Goal: Task Accomplishment & Management: Manage account settings

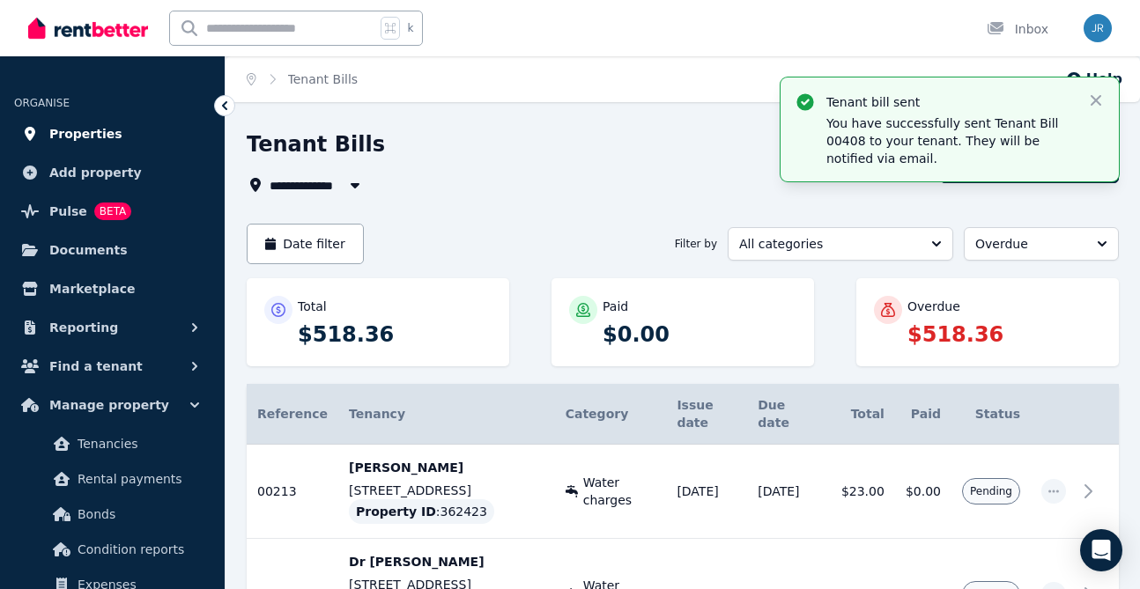
click at [80, 130] on span "Properties" at bounding box center [85, 133] width 73 height 21
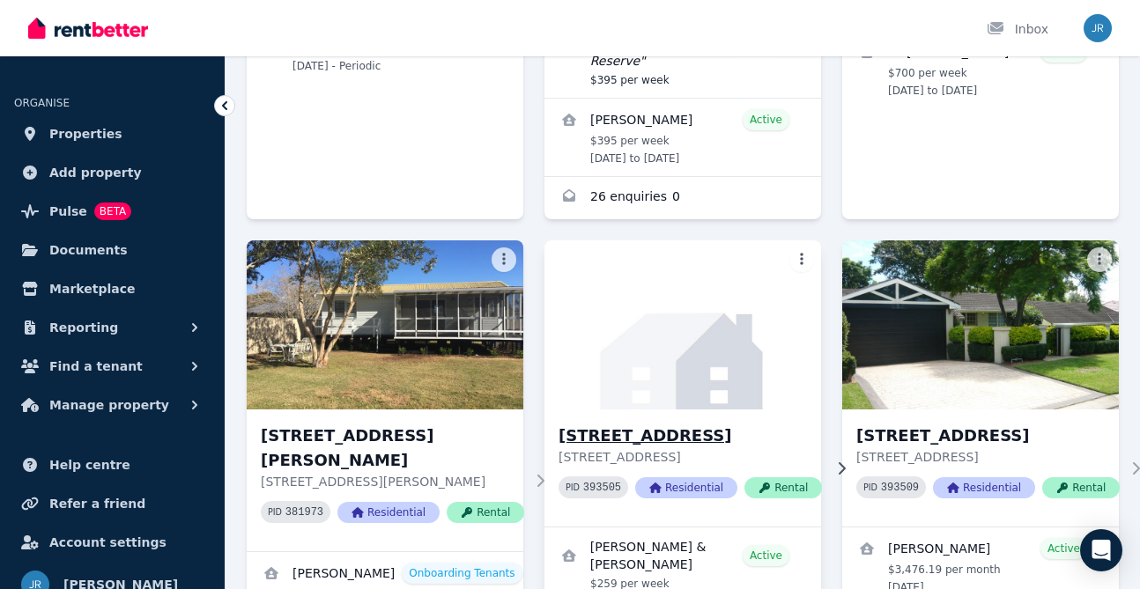
scroll to position [1019, 0]
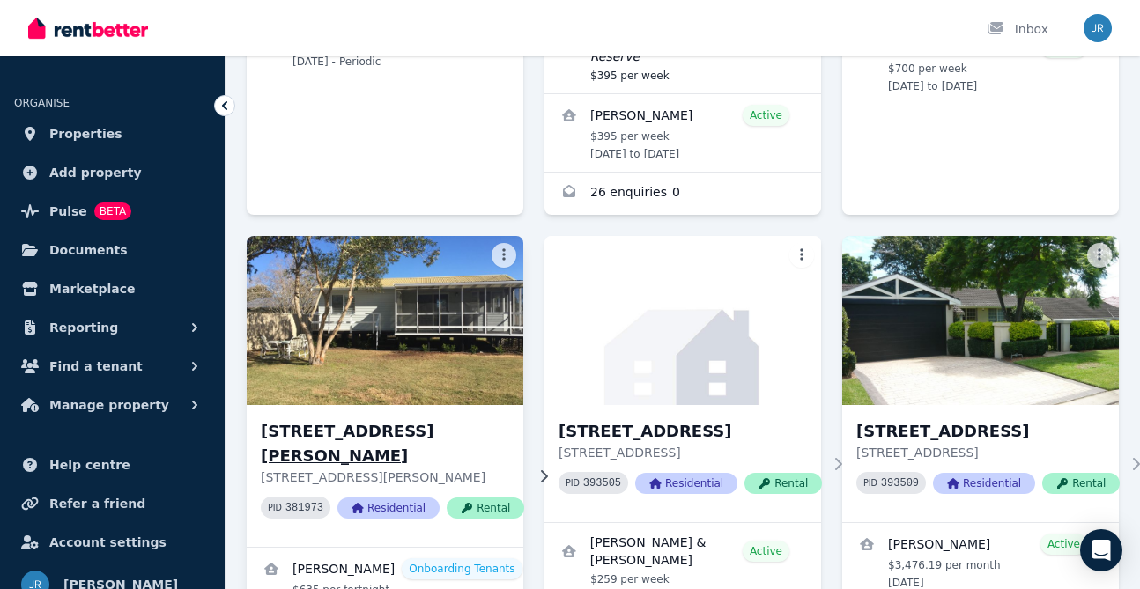
click at [408, 284] on img at bounding box center [385, 321] width 291 height 178
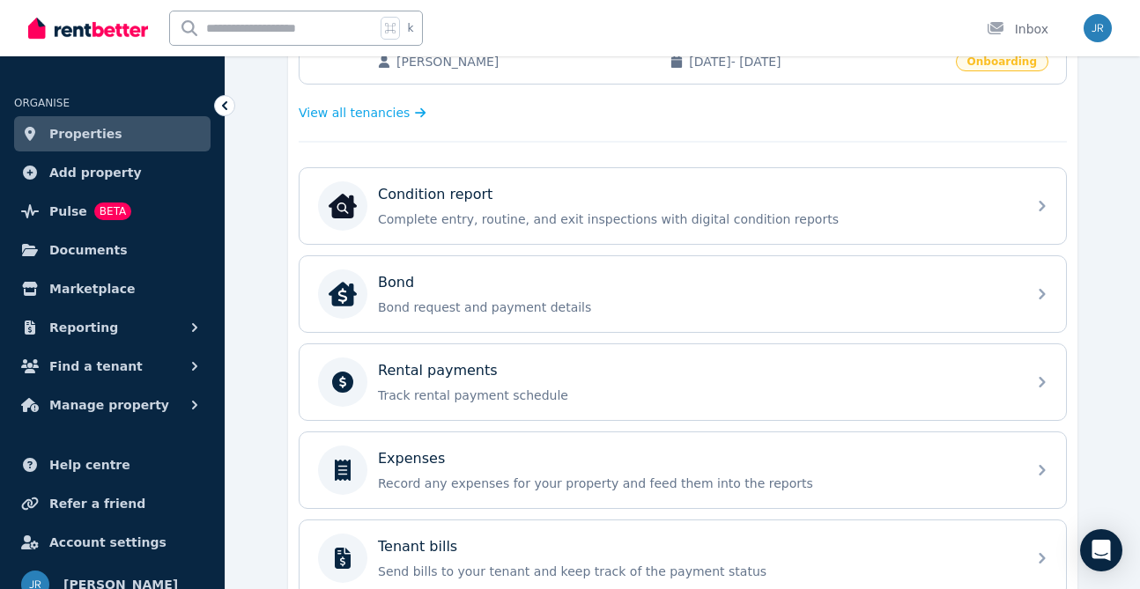
scroll to position [461, 0]
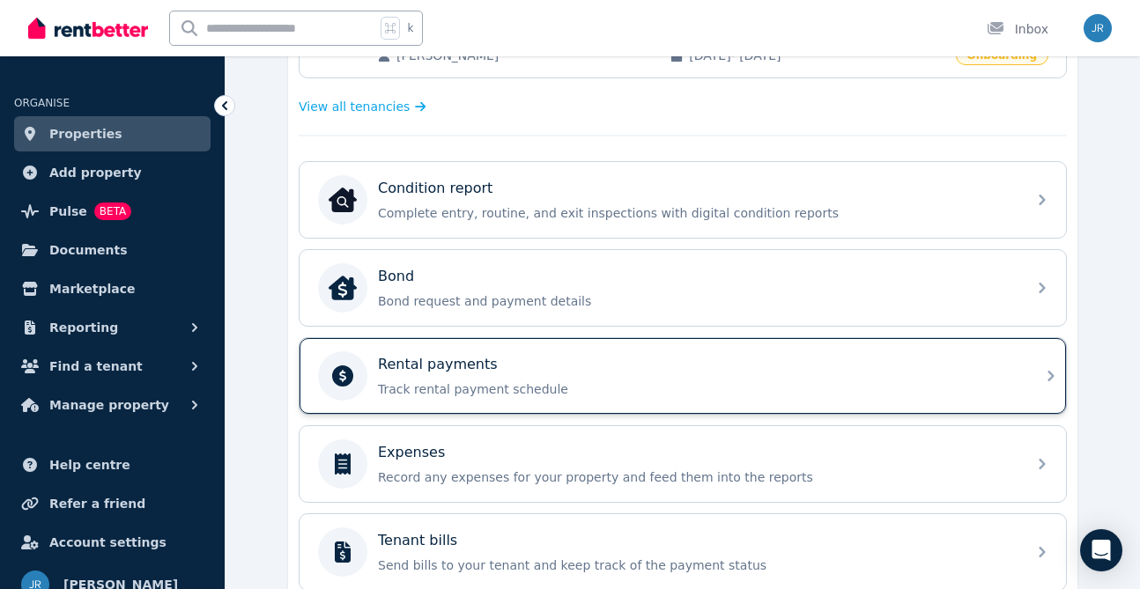
click at [899, 364] on div "Rental payments" at bounding box center [697, 364] width 638 height 21
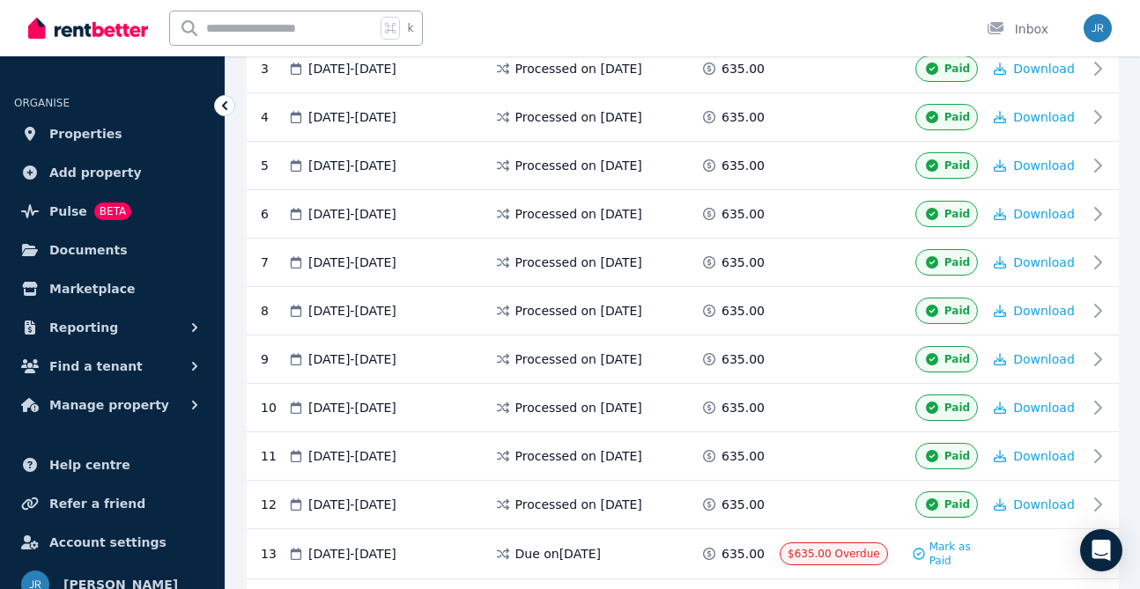
scroll to position [592, 0]
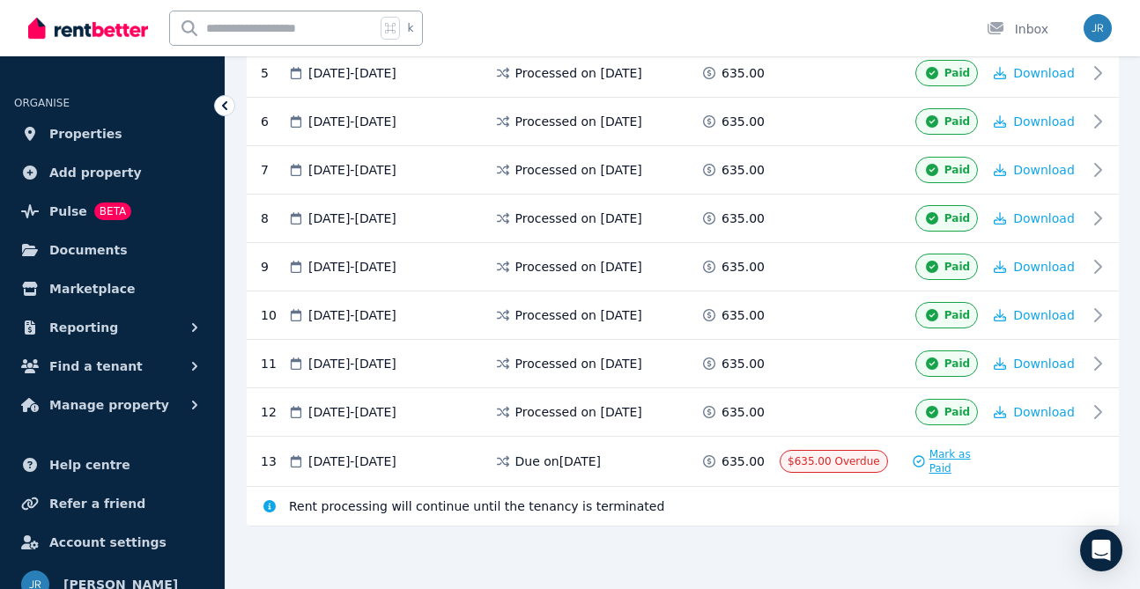
click at [935, 460] on span "Mark as Paid" at bounding box center [956, 462] width 52 height 28
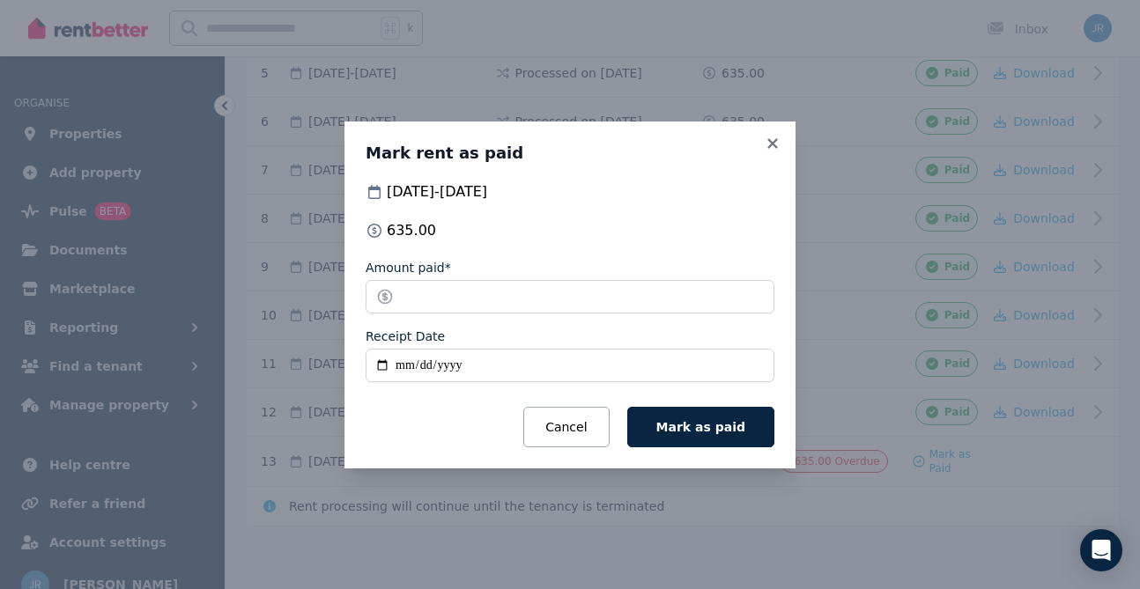
click at [382, 364] on input "Receipt Date" at bounding box center [570, 365] width 409 height 33
type input "**********"
click at [730, 428] on span "Mark as paid" at bounding box center [700, 427] width 89 height 14
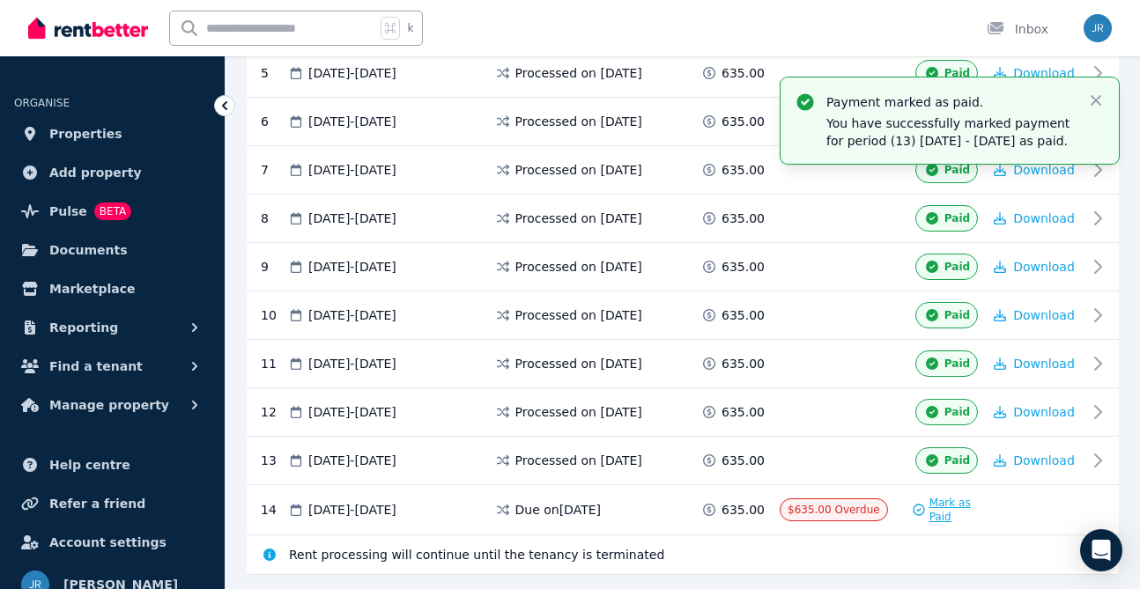
click at [941, 508] on span "Mark as Paid" at bounding box center [956, 510] width 52 height 28
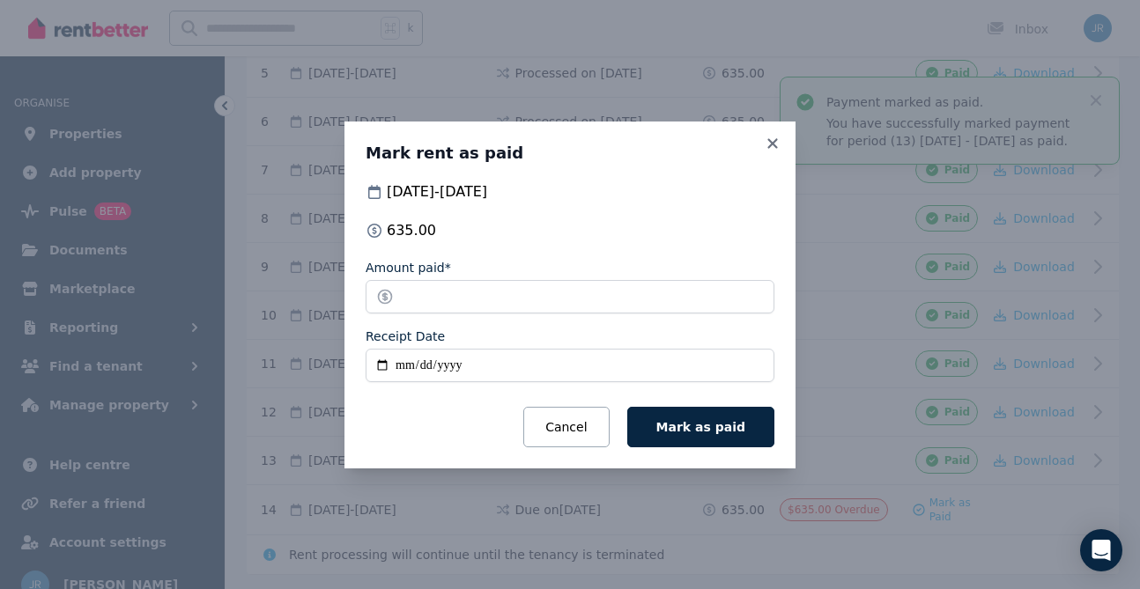
click at [380, 367] on input "Receipt Date" at bounding box center [570, 365] width 409 height 33
type input "**********"
click at [701, 422] on span "Mark as paid" at bounding box center [700, 427] width 89 height 14
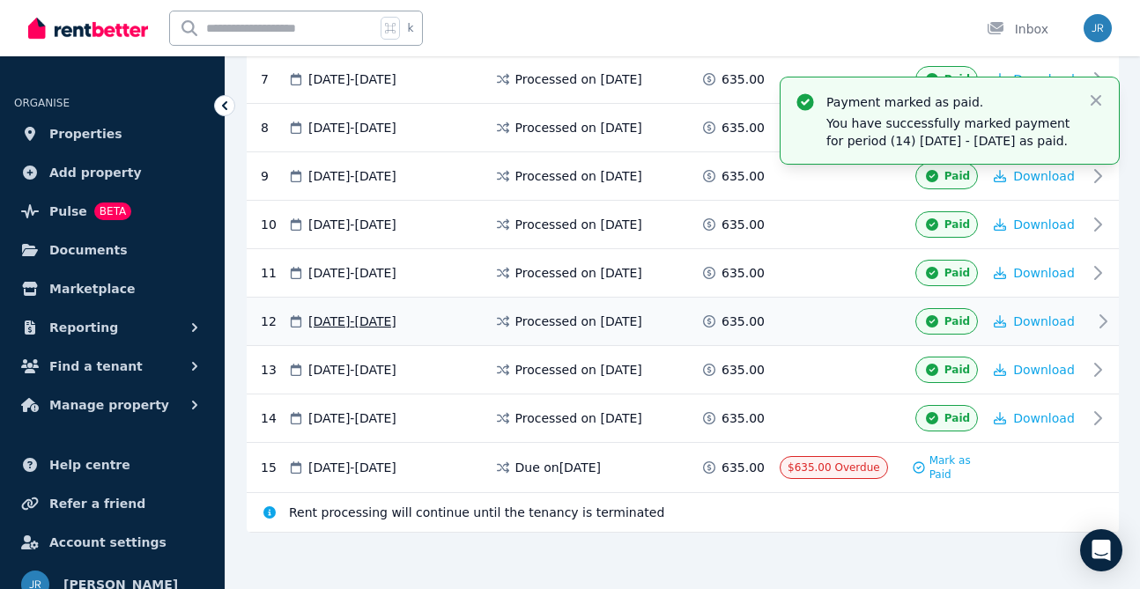
scroll to position [689, 0]
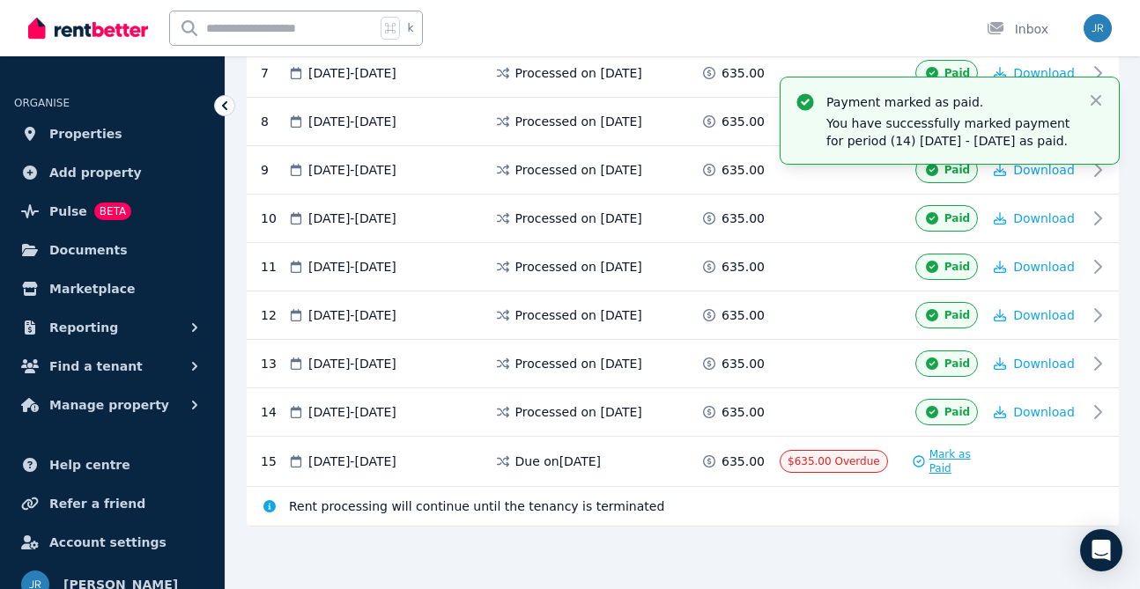
click at [938, 459] on span "Mark as Paid" at bounding box center [956, 462] width 52 height 28
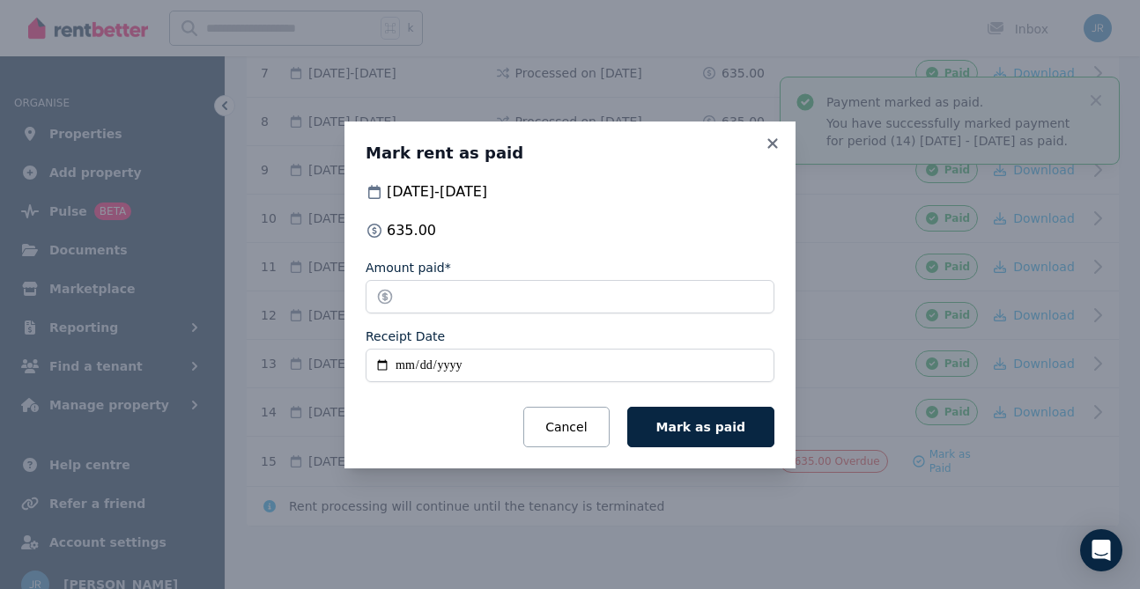
click at [380, 366] on input "Receipt Date" at bounding box center [570, 365] width 409 height 33
type input "**********"
click at [733, 422] on span "Mark as paid" at bounding box center [700, 427] width 89 height 14
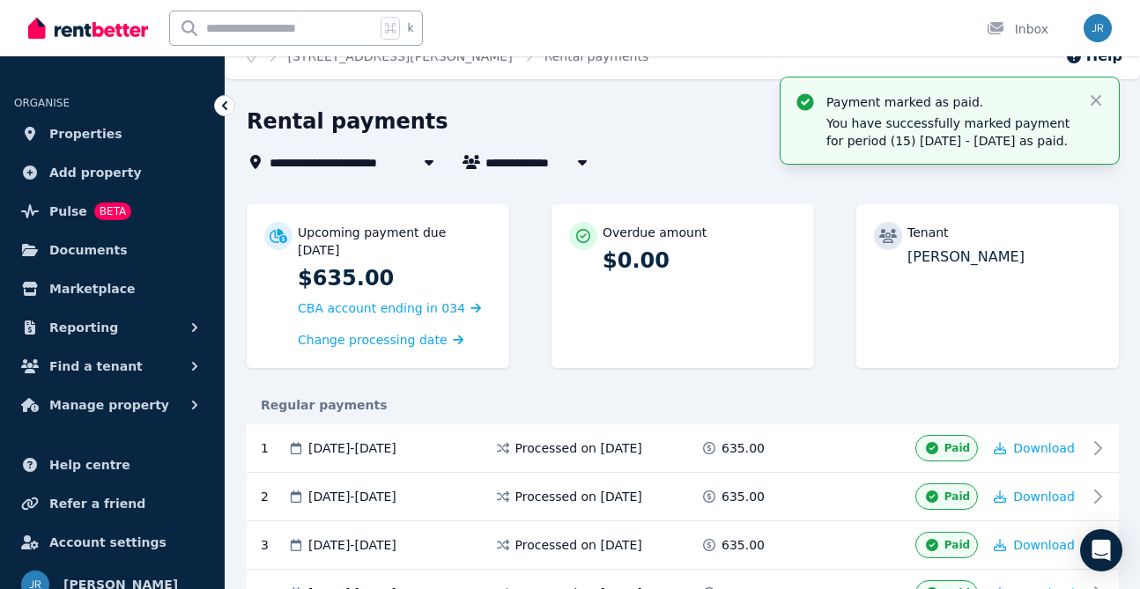
scroll to position [0, 0]
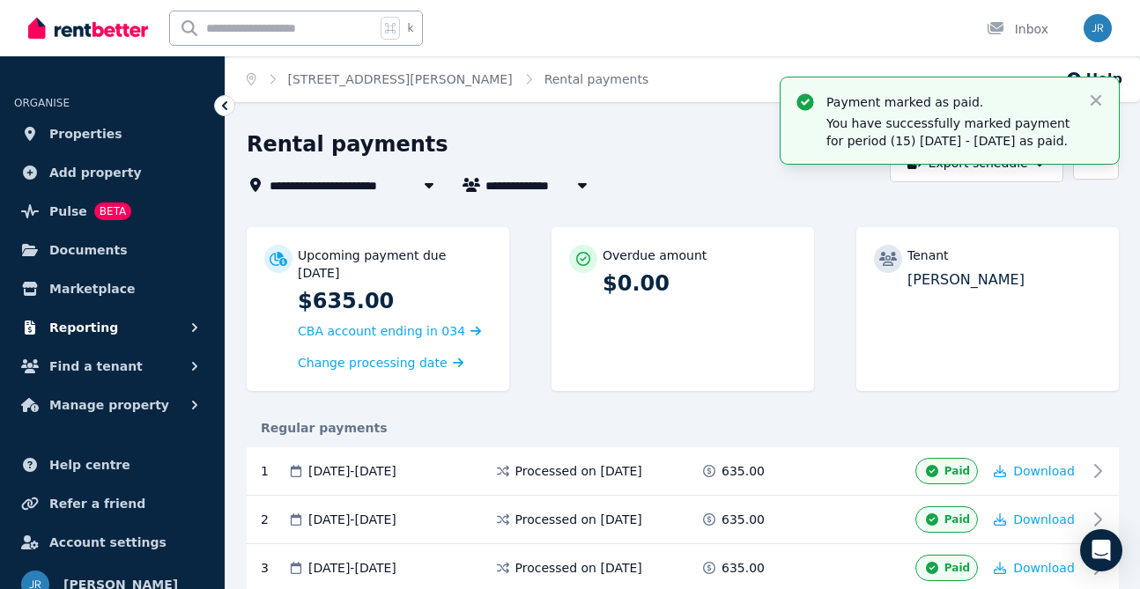
click at [77, 324] on span "Reporting" at bounding box center [83, 327] width 69 height 21
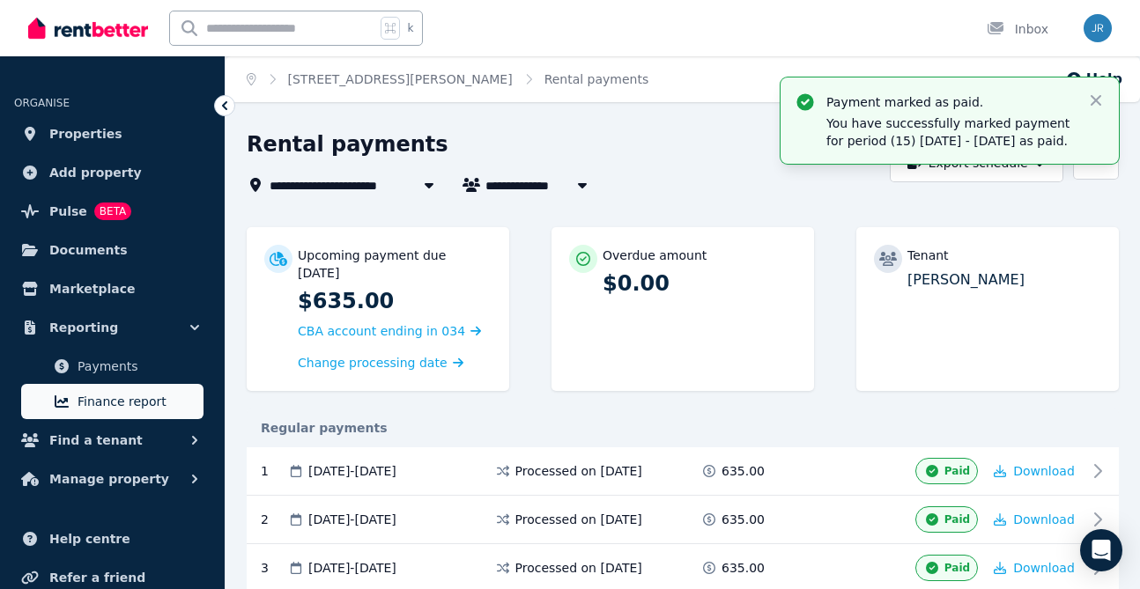
click at [96, 395] on span "Finance report" at bounding box center [137, 401] width 119 height 21
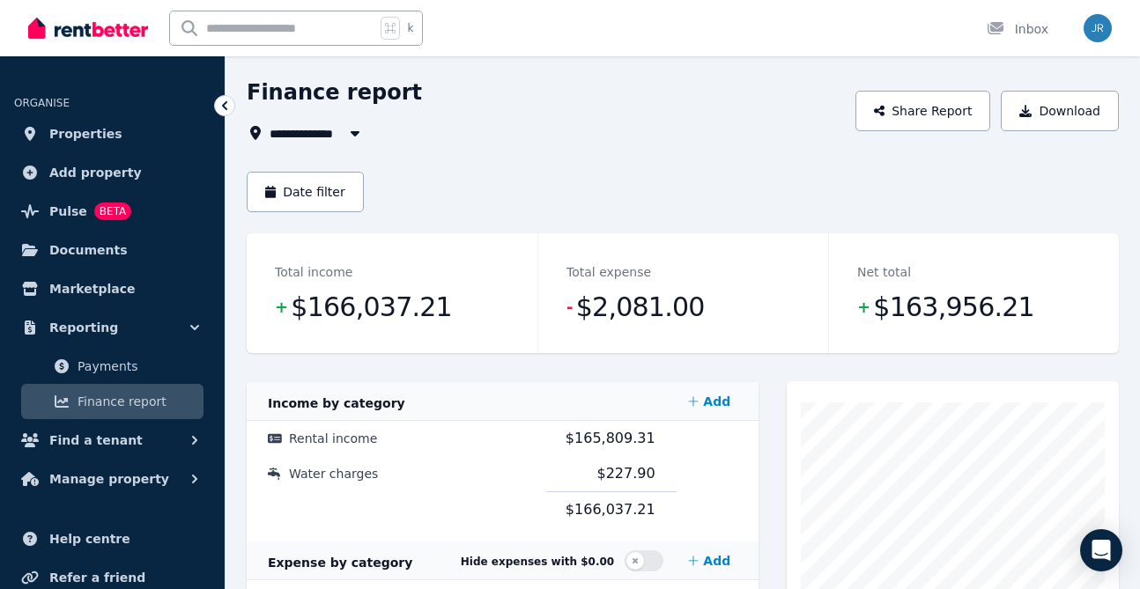
scroll to position [46, 0]
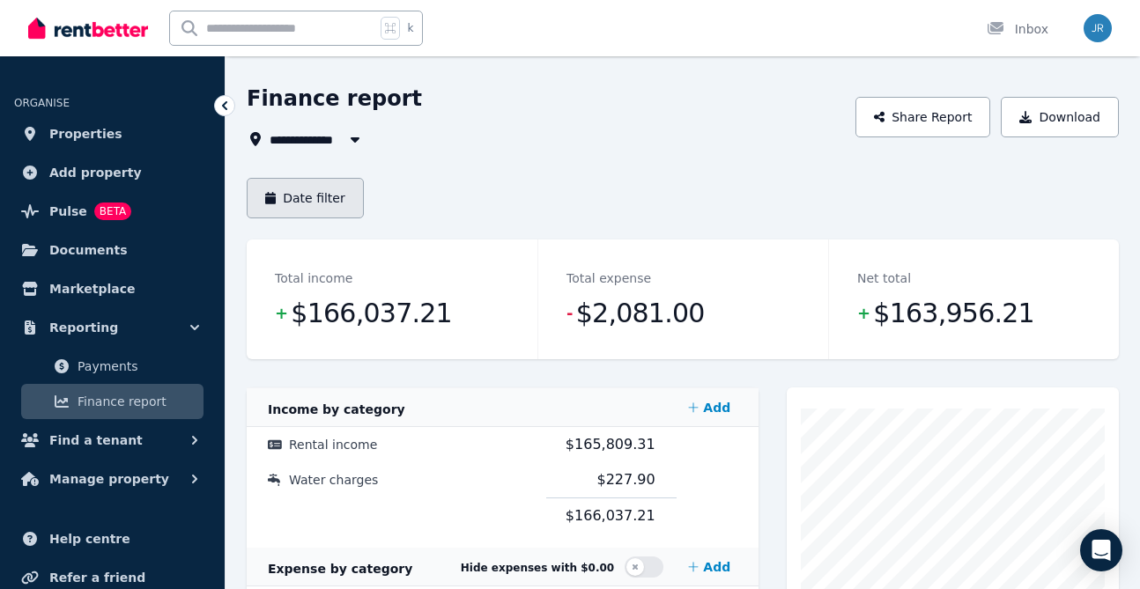
click at [326, 193] on button "Date filter" at bounding box center [305, 198] width 117 height 41
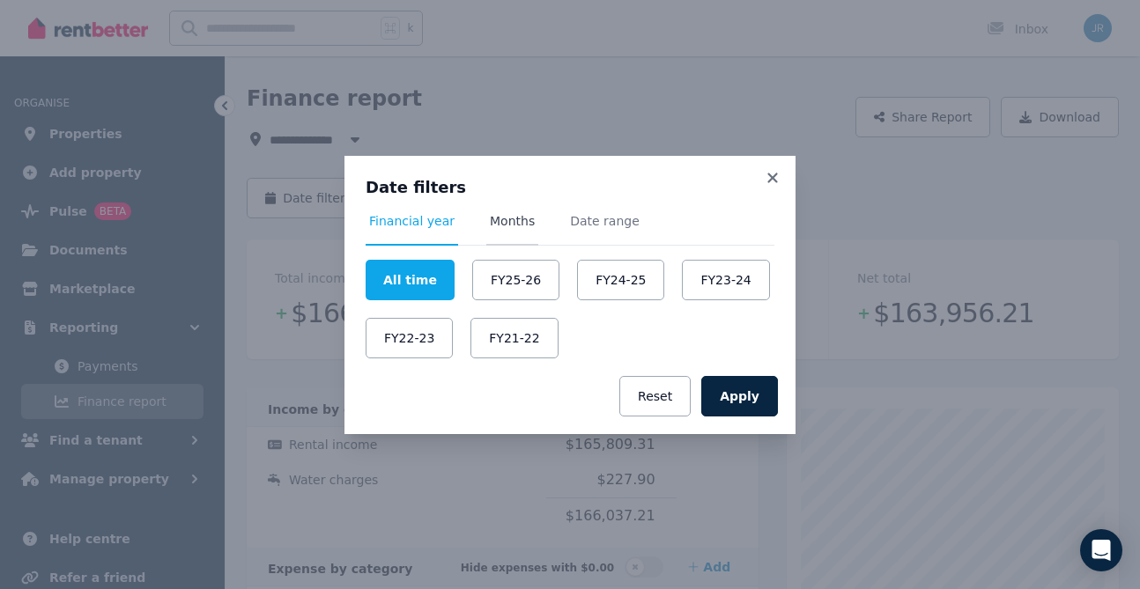
click at [513, 224] on span "Months" at bounding box center [512, 221] width 45 height 18
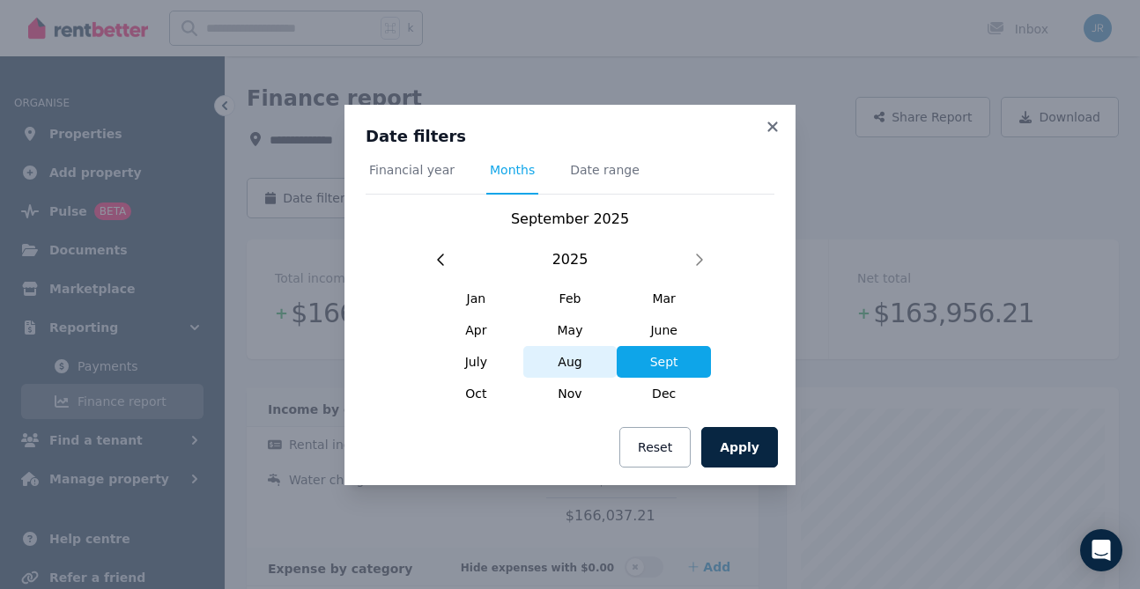
click at [574, 362] on span "Aug" at bounding box center [570, 362] width 94 height 32
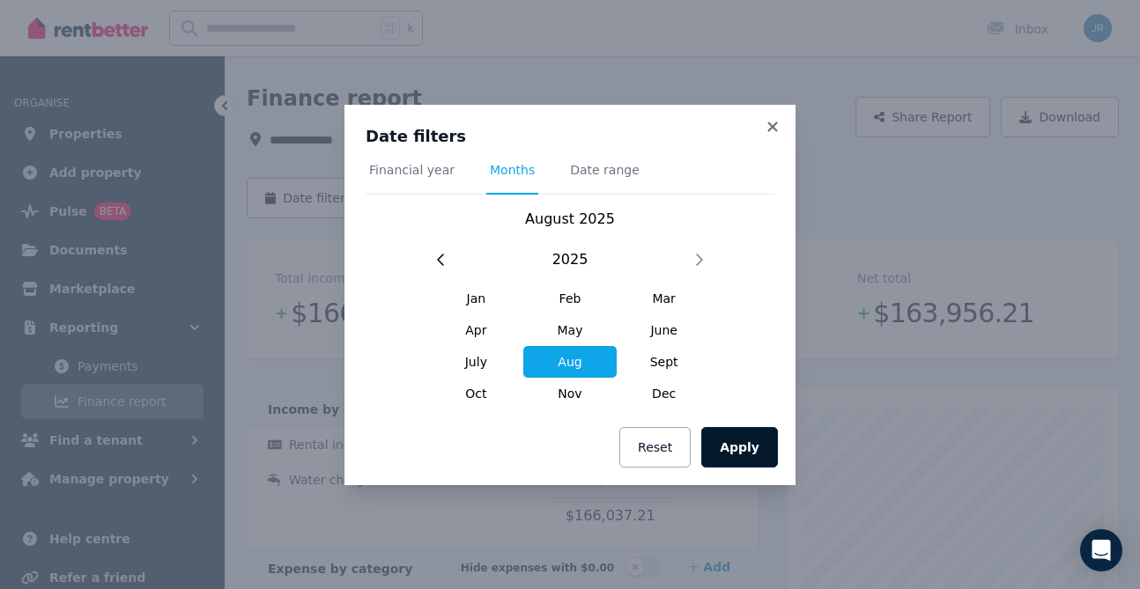
click at [744, 442] on button "Apply" at bounding box center [739, 447] width 77 height 41
